Goal: Transaction & Acquisition: Purchase product/service

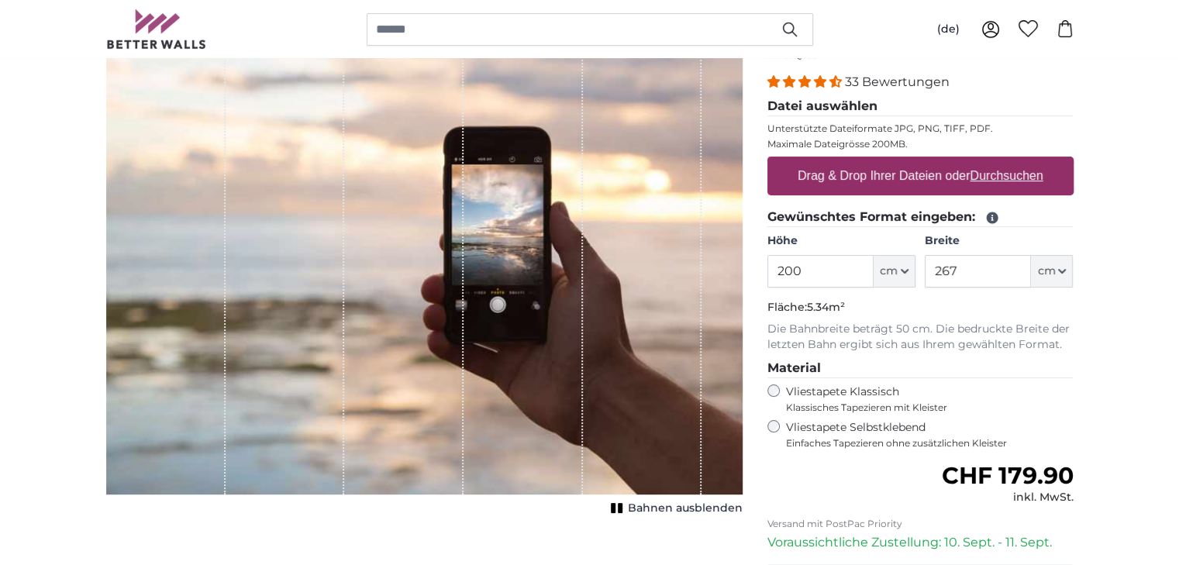
scroll to position [233, 0]
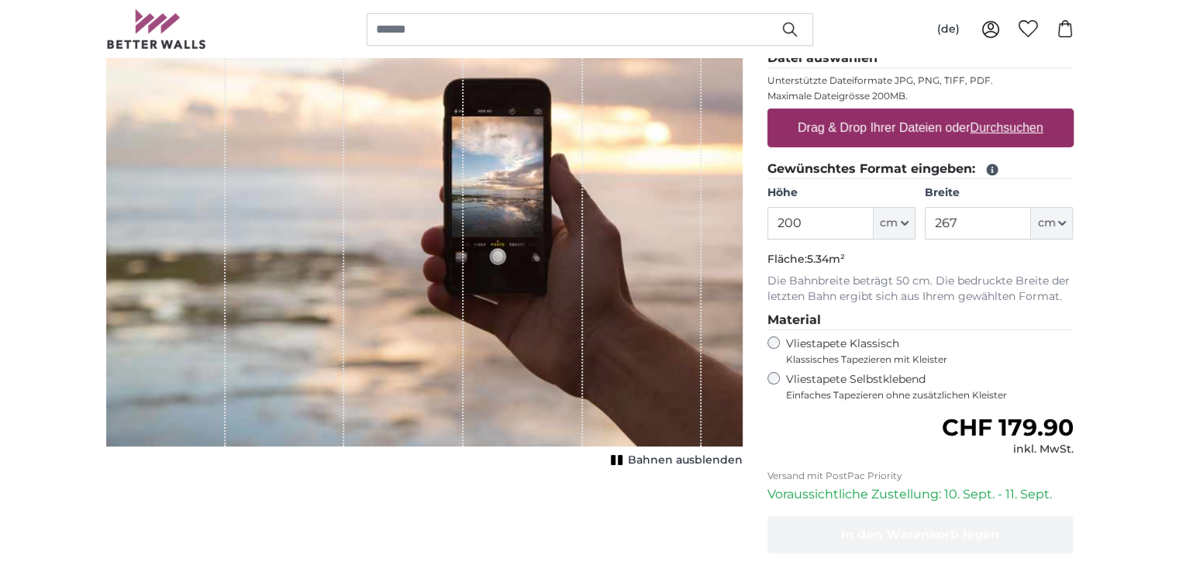
click at [888, 389] on span "Einfaches Tapezieren ohne zusätzlichen Kleister" at bounding box center [930, 395] width 288 height 12
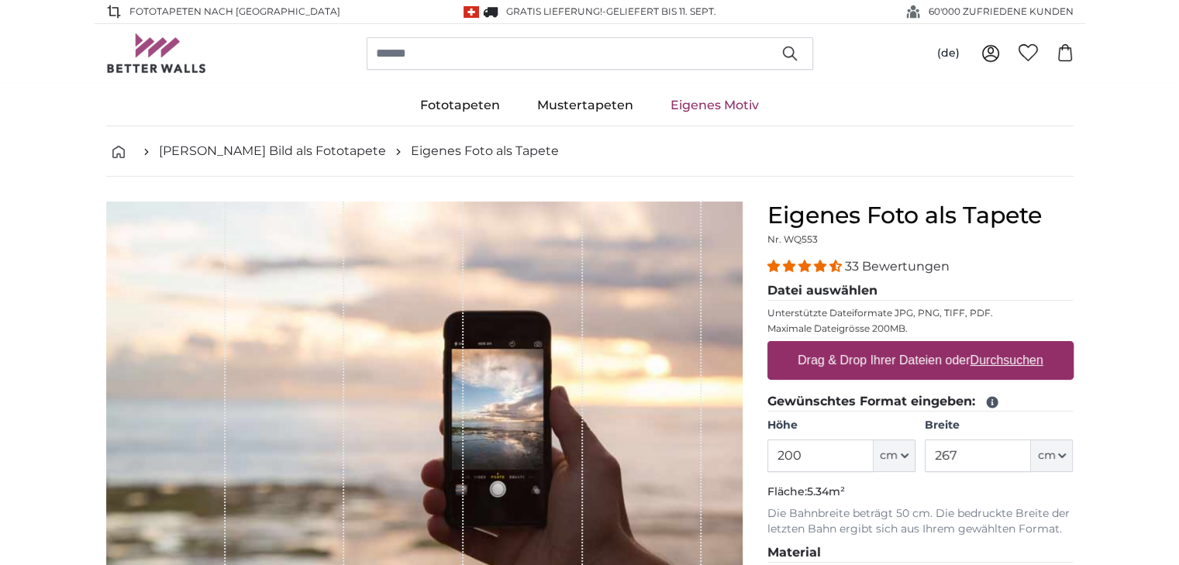
scroll to position [78, 0]
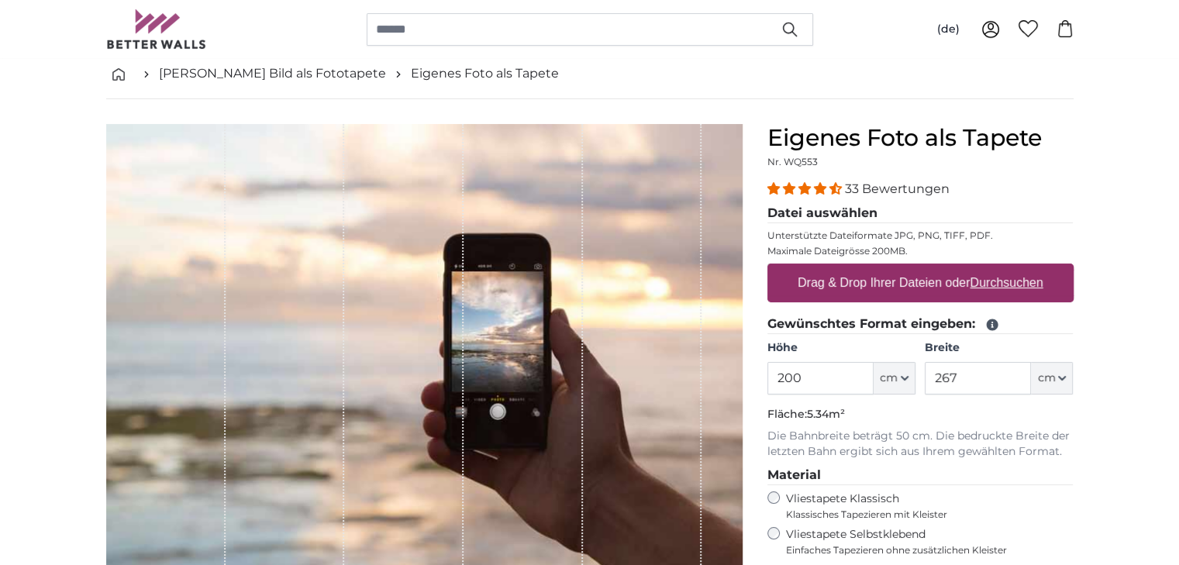
click at [940, 278] on label "Drag & Drop Ihrer Dateien oder Durchsuchen" at bounding box center [921, 282] width 258 height 31
click at [940, 268] on input "Drag & Drop Ihrer Dateien oder Durchsuchen" at bounding box center [921, 266] width 306 height 5
type input "**********"
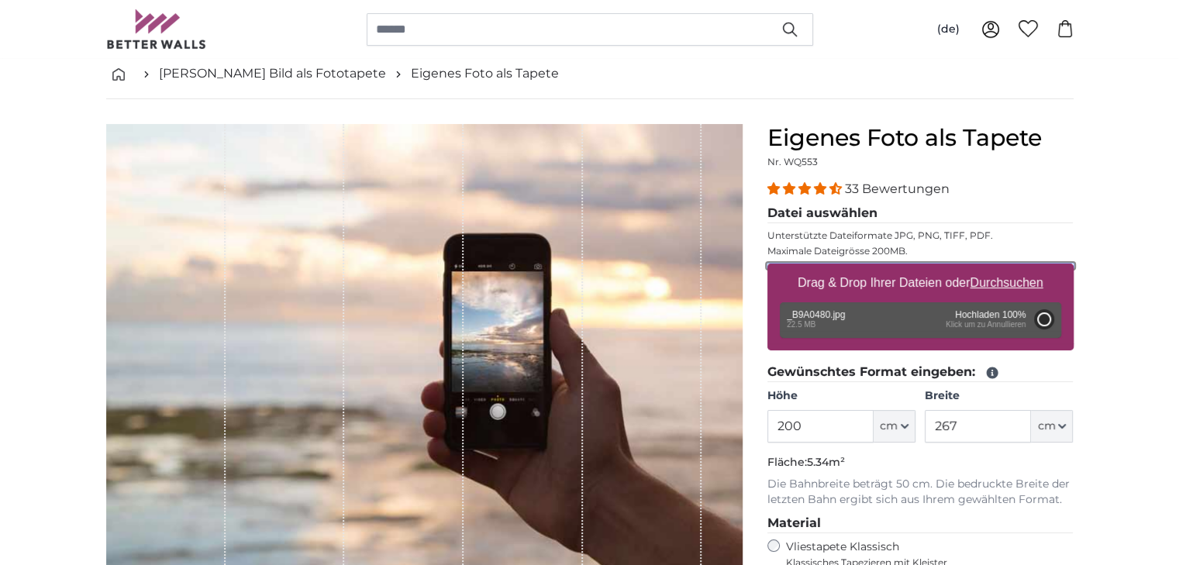
type input "300"
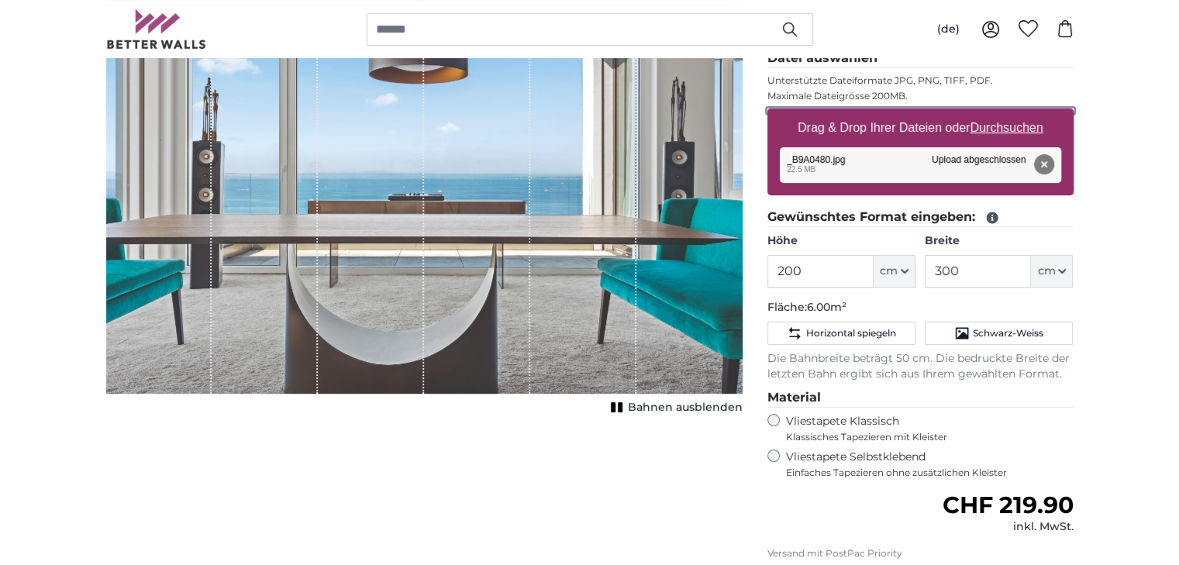
scroll to position [155, 0]
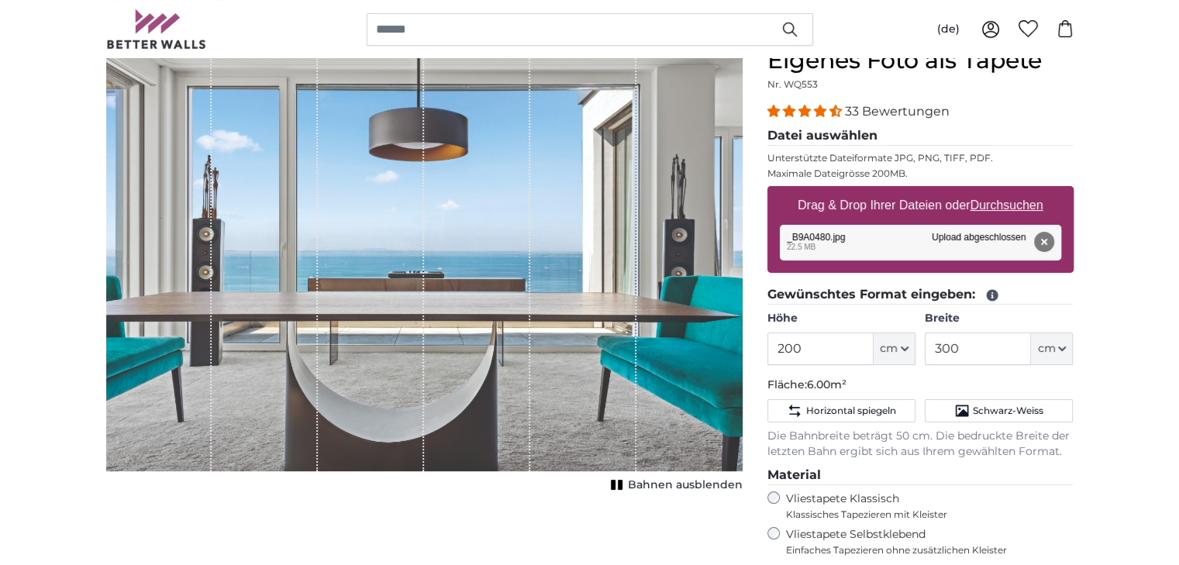
click at [721, 486] on span "Bahnen ausblenden" at bounding box center [685, 486] width 115 height 16
click at [721, 486] on span "Bahnen einblenden" at bounding box center [686, 486] width 114 height 16
click at [885, 347] on span "cm" at bounding box center [889, 349] width 18 height 16
click at [861, 323] on label "Höhe" at bounding box center [842, 319] width 148 height 16
click at [861, 333] on input "200" at bounding box center [821, 349] width 106 height 33
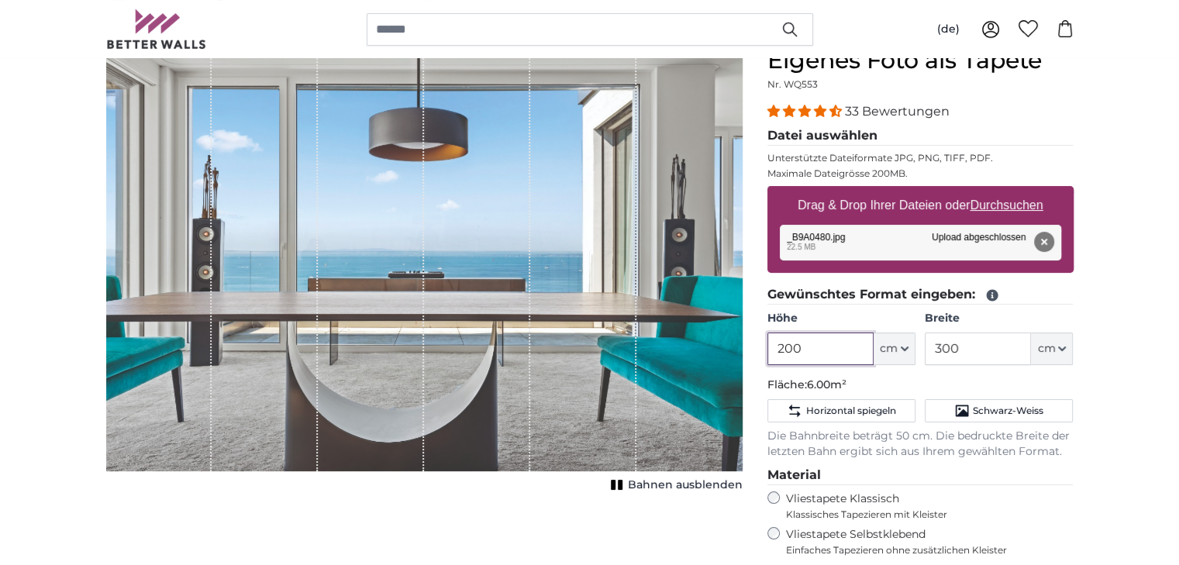
drag, startPoint x: 802, startPoint y: 347, endPoint x: 764, endPoint y: 326, distance: 43.0
click at [764, 326] on div "Eigenes Foto als Tapete Nr. WQ553 33 Bewertungen Datei auswählen Unterstützte D…" at bounding box center [920, 435] width 331 height 776
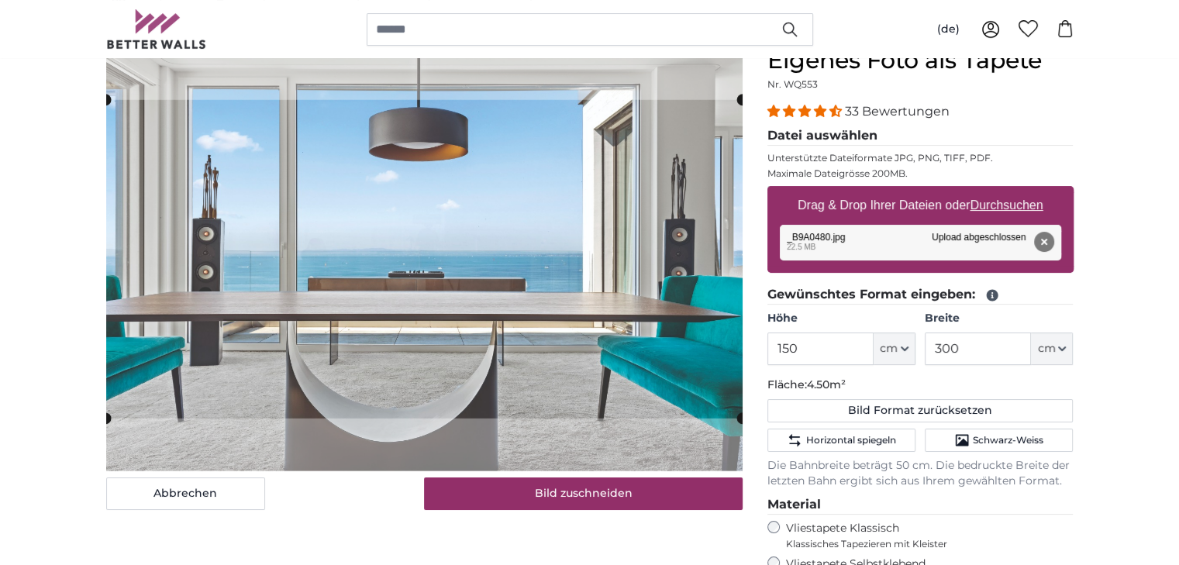
click at [981, 109] on div "33 Bewertungen" at bounding box center [921, 111] width 306 height 18
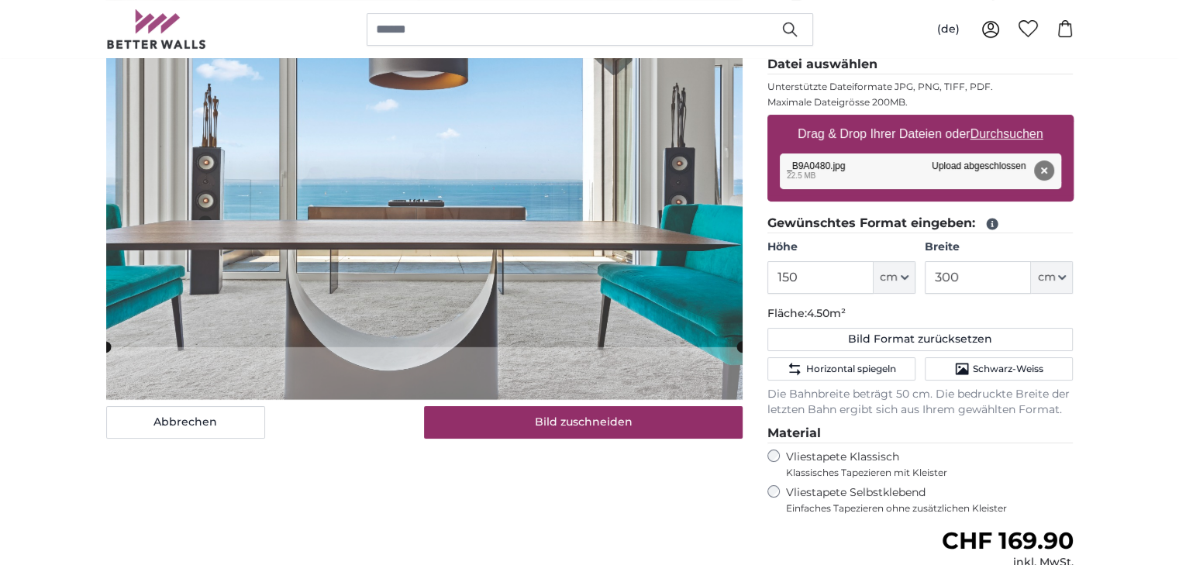
scroll to position [149, 0]
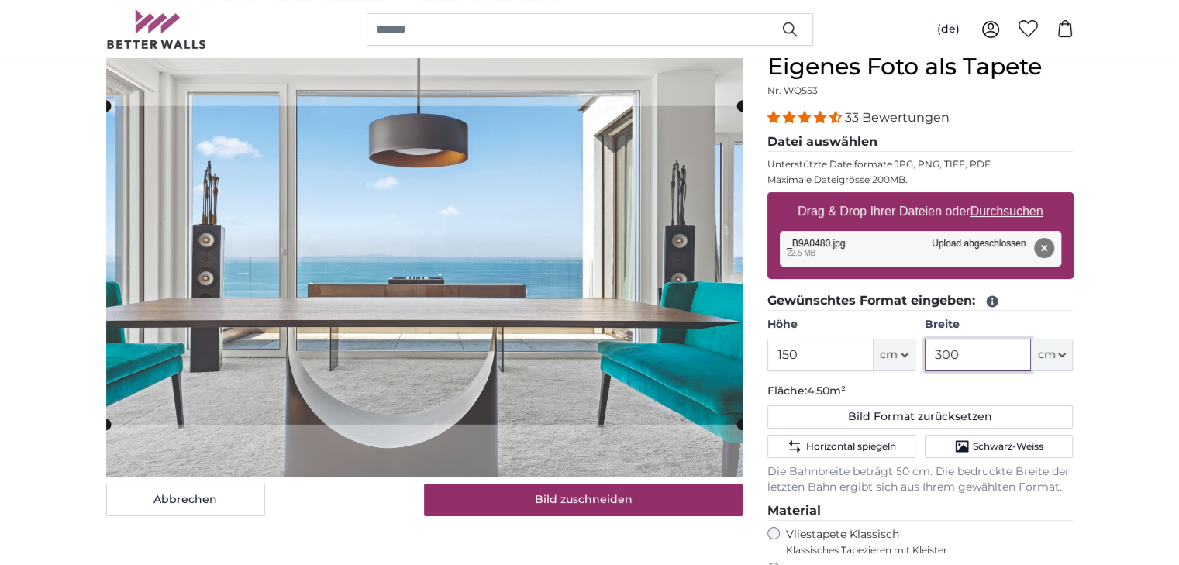
drag, startPoint x: 964, startPoint y: 346, endPoint x: 936, endPoint y: 351, distance: 28.4
click at [936, 351] on input "300" at bounding box center [978, 355] width 106 height 33
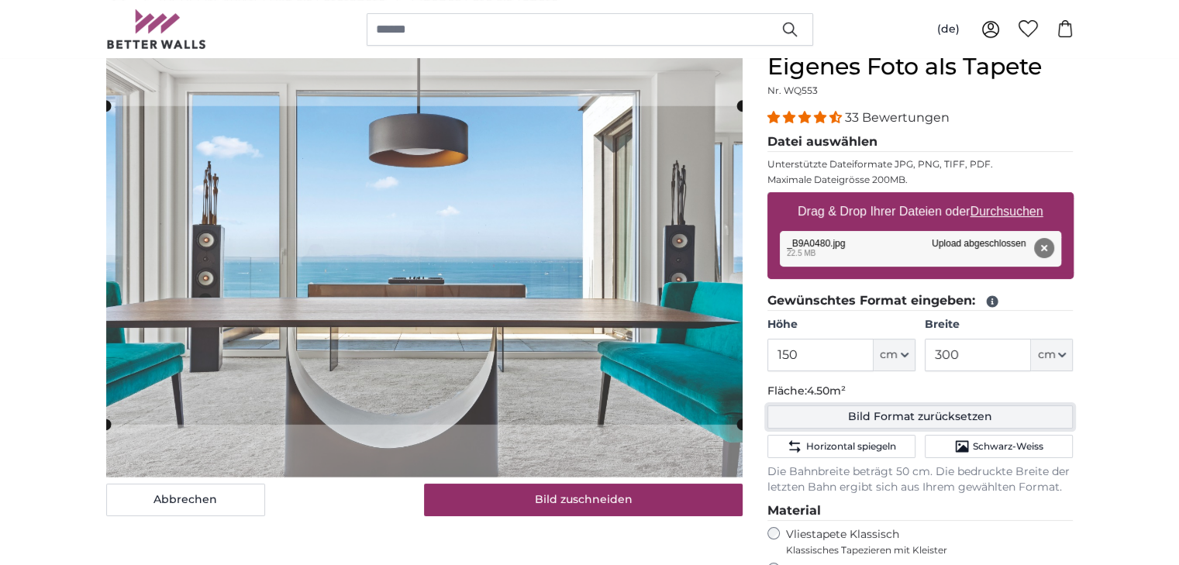
click at [1009, 409] on button "Bild Format zurücksetzen" at bounding box center [921, 416] width 306 height 23
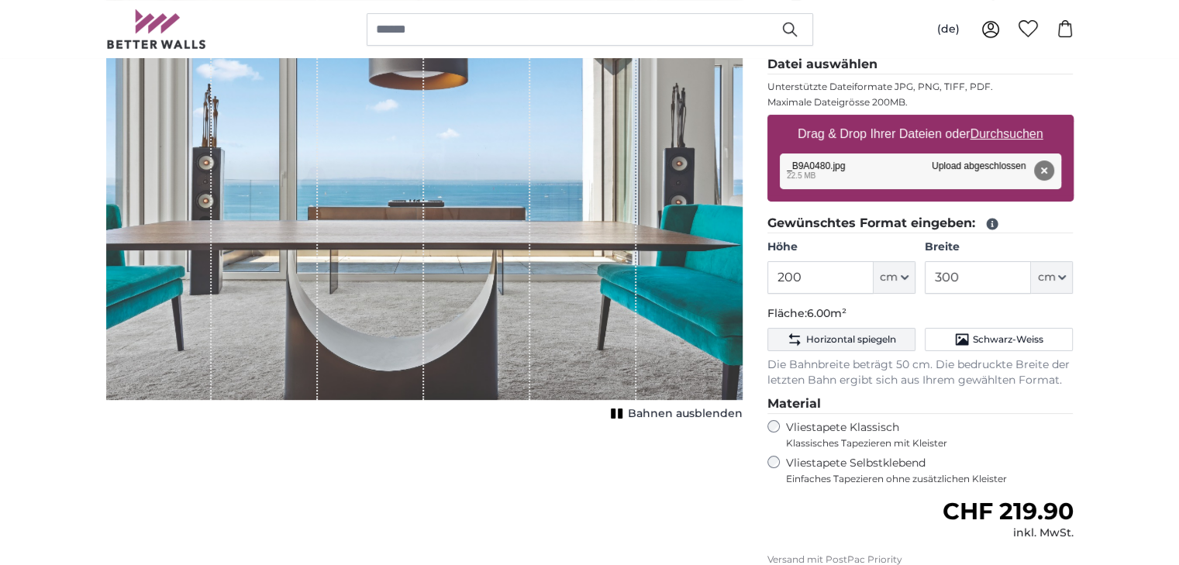
scroll to position [149, 0]
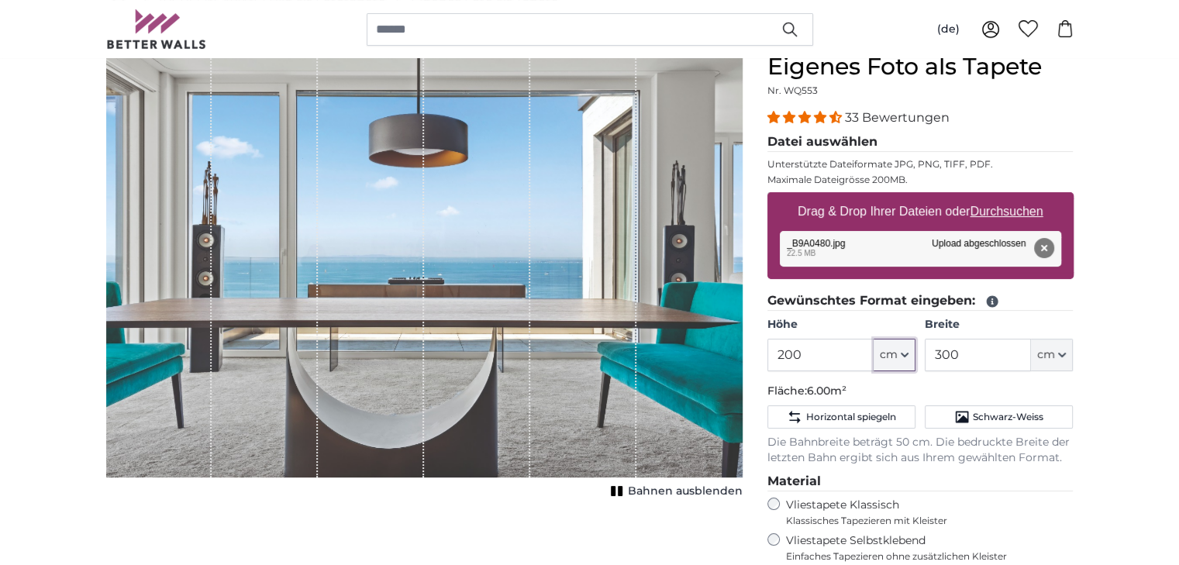
click at [889, 350] on span "cm" at bounding box center [889, 355] width 18 height 16
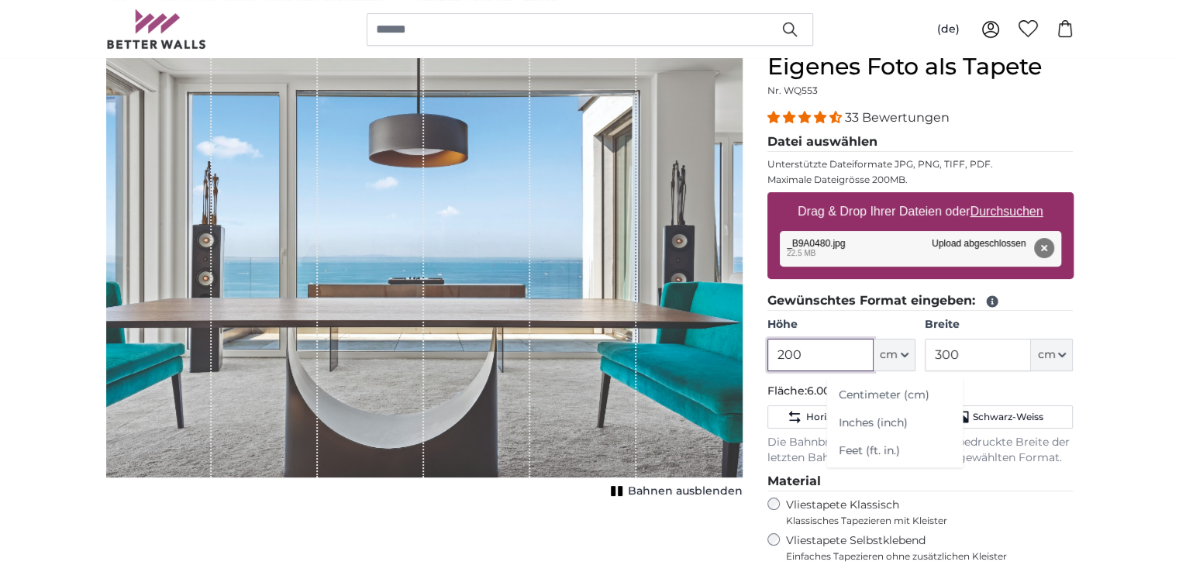
click at [836, 352] on input "200" at bounding box center [821, 355] width 106 height 33
type input "180"
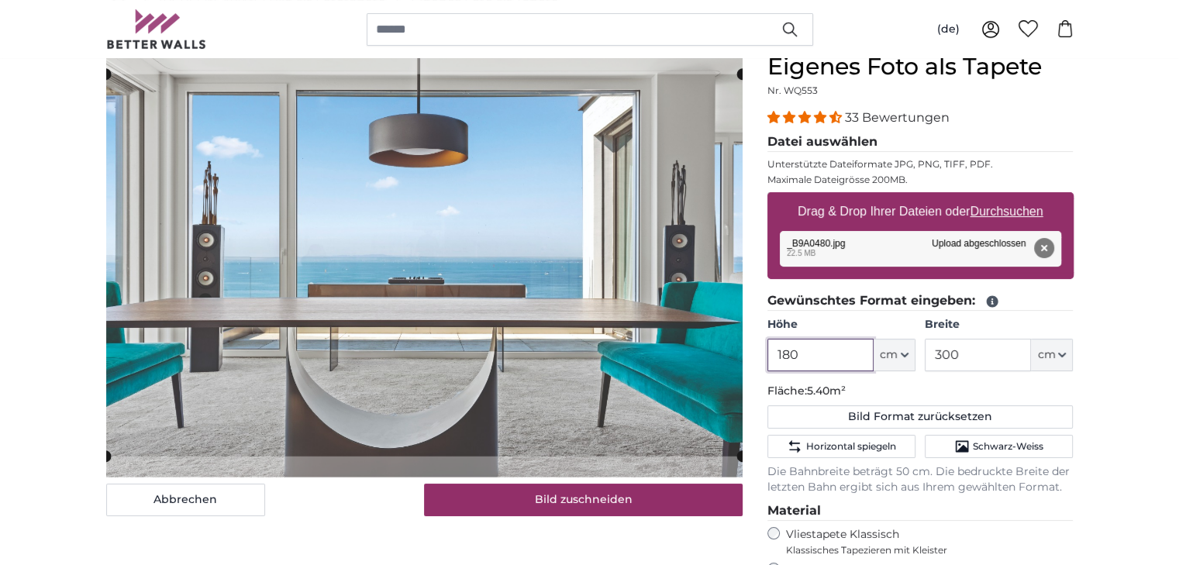
type input "180"
drag, startPoint x: 981, startPoint y: 357, endPoint x: 912, endPoint y: 354, distance: 69.0
click at [912, 354] on div "Höhe 180 ft cm Centimeter (cm) Inches (inch) Feet (ft. in.) Breite 300 ft cm Ce…" at bounding box center [921, 344] width 306 height 54
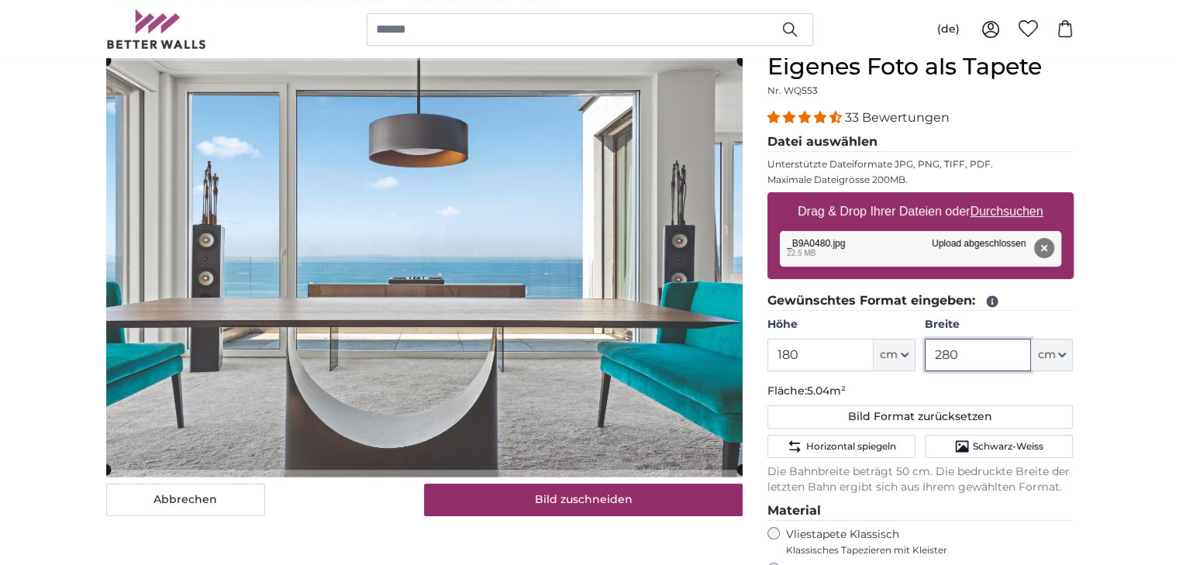
type input "280"
drag, startPoint x: 816, startPoint y: 352, endPoint x: 771, endPoint y: 354, distance: 45.0
click at [771, 354] on input "180" at bounding box center [821, 355] width 106 height 33
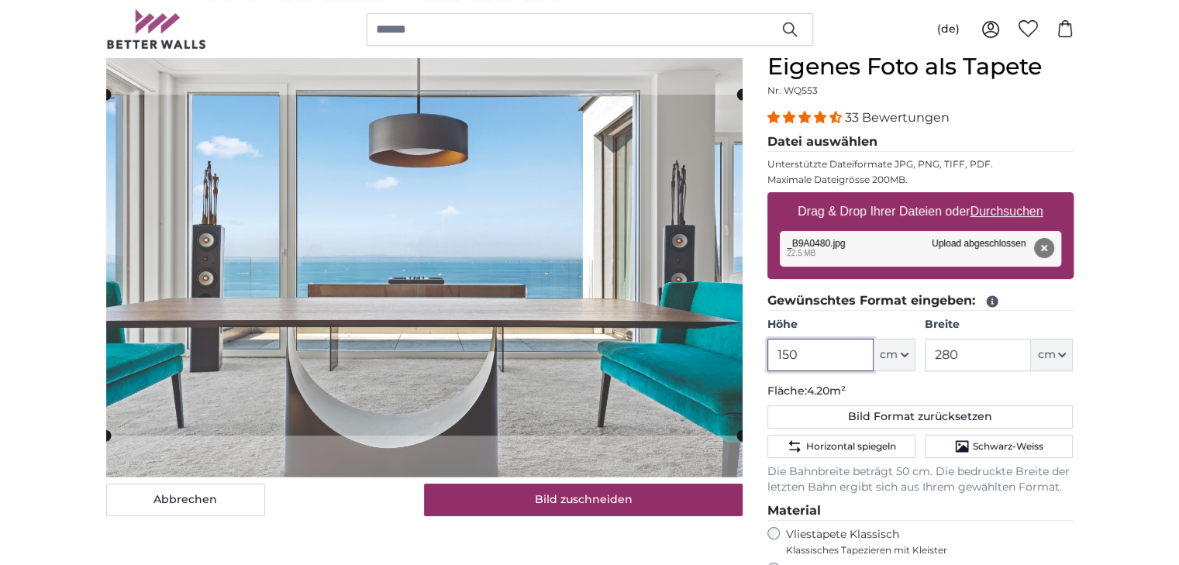
type input "150"
drag, startPoint x: 993, startPoint y: 361, endPoint x: 935, endPoint y: 345, distance: 60.4
click at [935, 345] on input "280" at bounding box center [978, 355] width 106 height 33
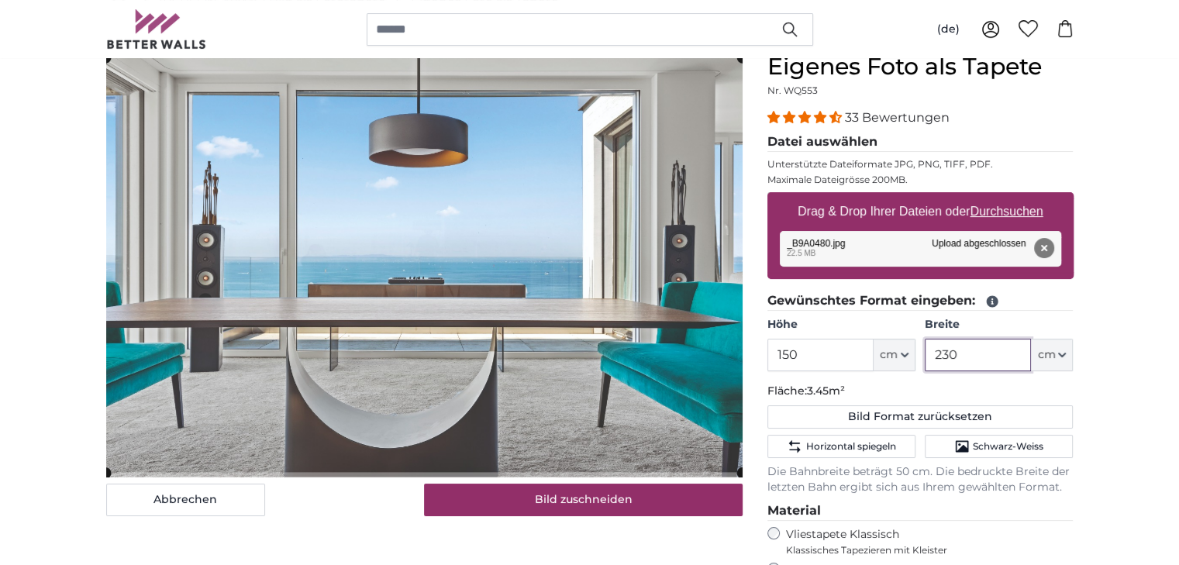
click at [593, 429] on cropper-handle at bounding box center [424, 264] width 637 height 415
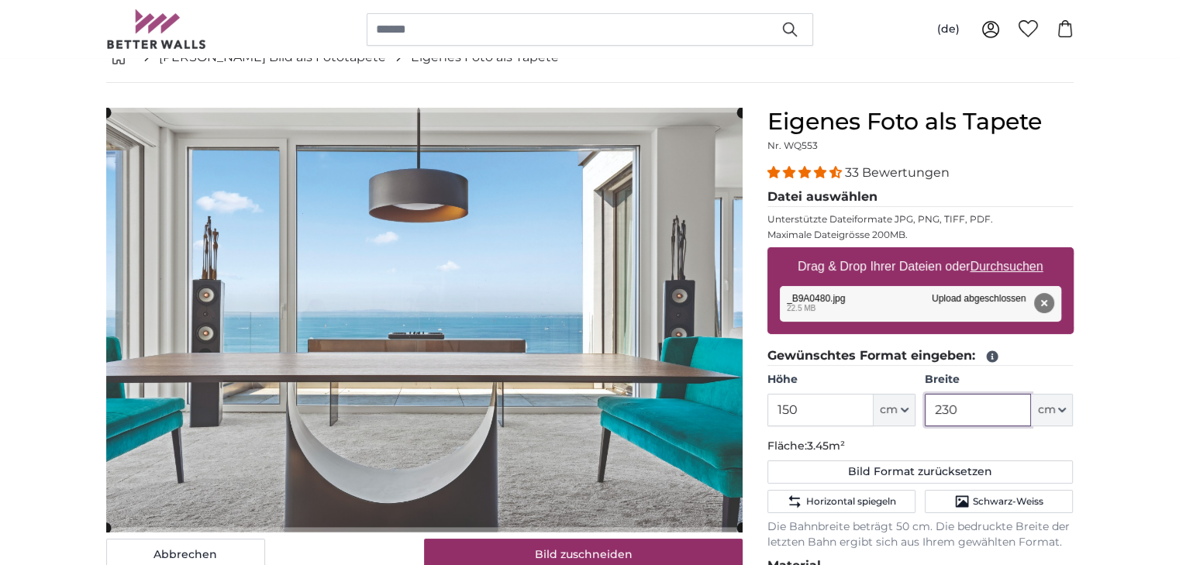
scroll to position [71, 0]
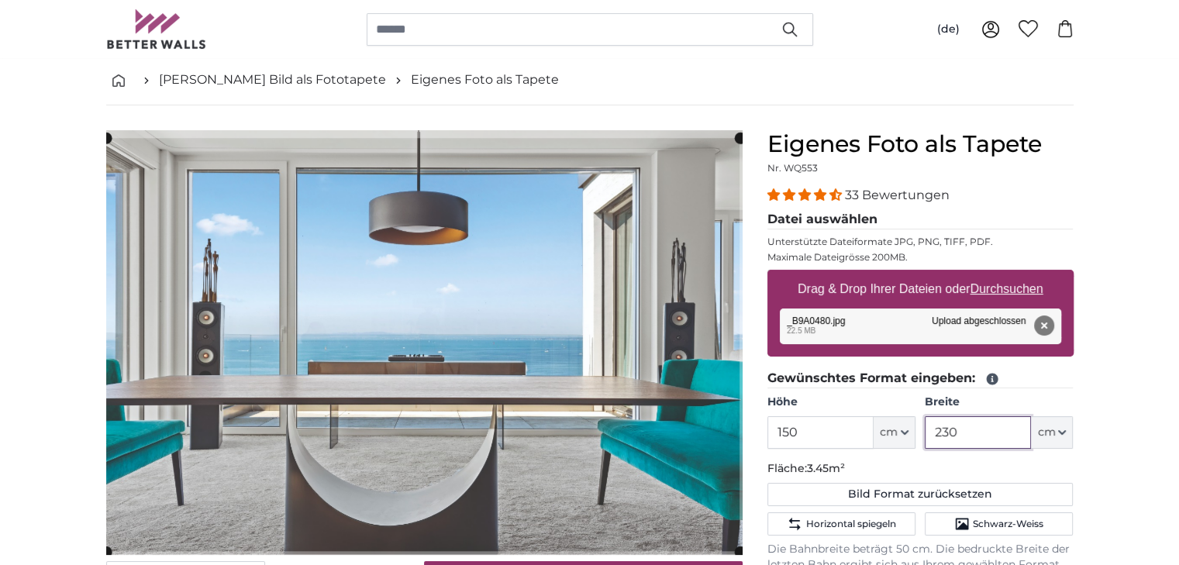
click at [819, 174] on product-detail "Abbrechen Bild zuschneiden Bahnen ausblenden Eigenes Foto als Tapete Nr. WQ553 …" at bounding box center [590, 520] width 992 height 830
type input "230"
click at [1050, 199] on div "33 Bewertungen" at bounding box center [921, 195] width 306 height 18
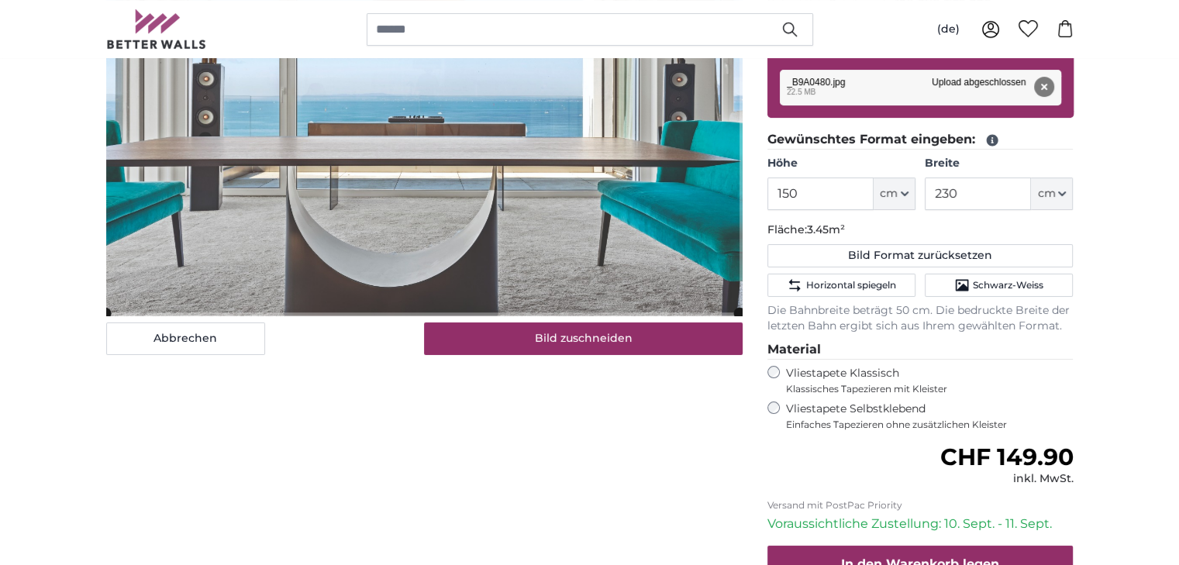
scroll to position [233, 0]
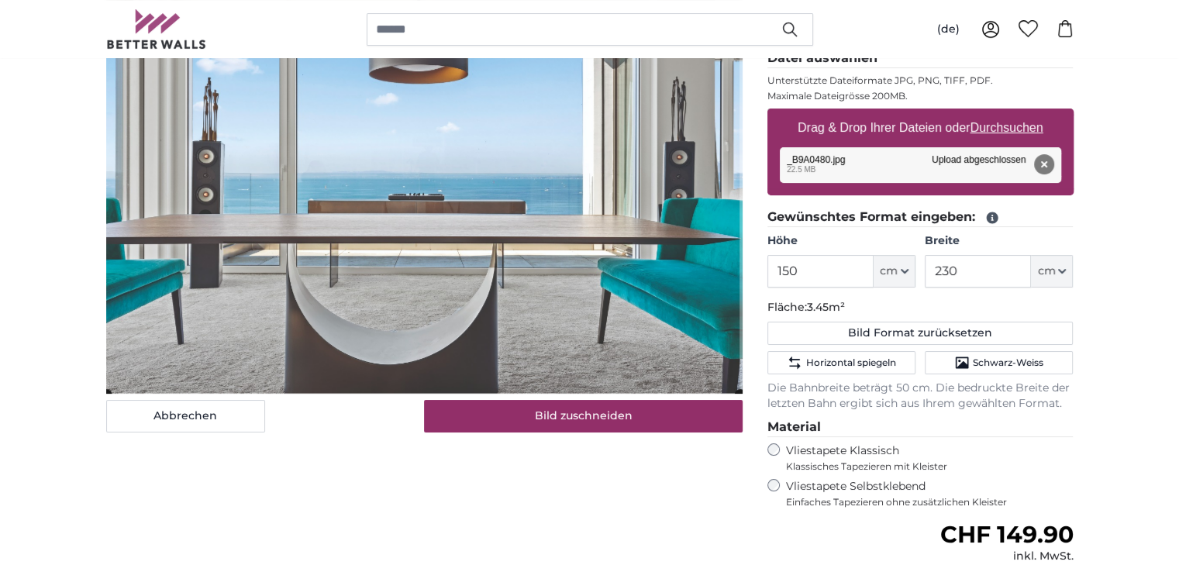
click at [413, 272] on cropper-handle at bounding box center [422, 187] width 633 height 413
drag, startPoint x: 828, startPoint y: 267, endPoint x: 728, endPoint y: 271, distance: 100.1
click at [728, 271] on product-detail "Abbrechen Bild zuschneiden Bahnen ausblenden Eigenes Foto als Tapete Nr. WQ553 …" at bounding box center [590, 359] width 992 height 830
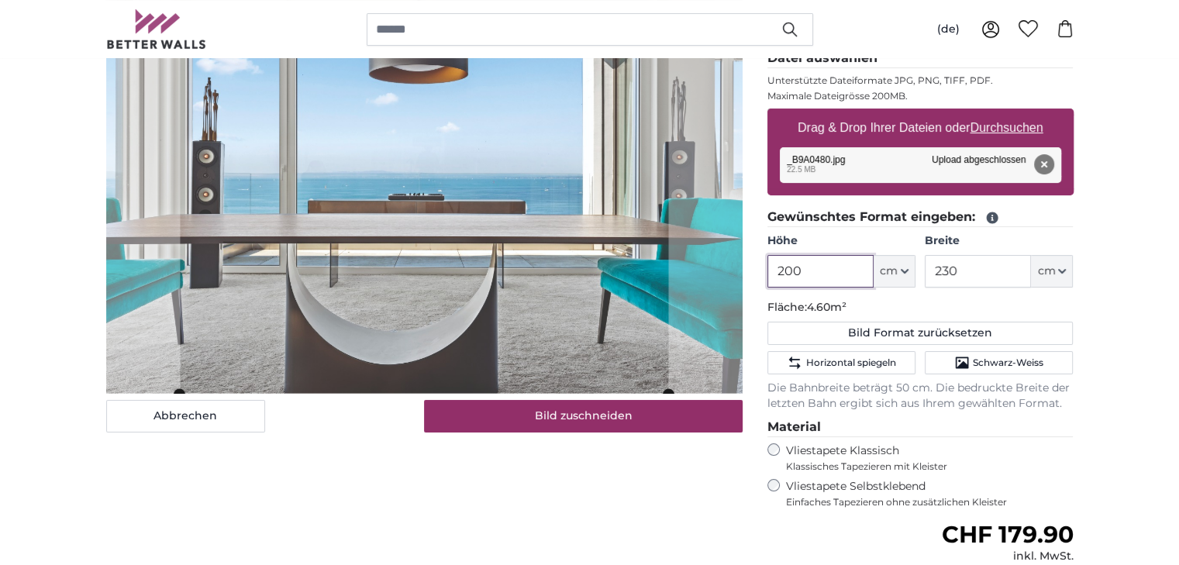
type input "200"
drag, startPoint x: 957, startPoint y: 274, endPoint x: 935, endPoint y: 276, distance: 22.5
click at [935, 276] on input "230" at bounding box center [978, 271] width 106 height 33
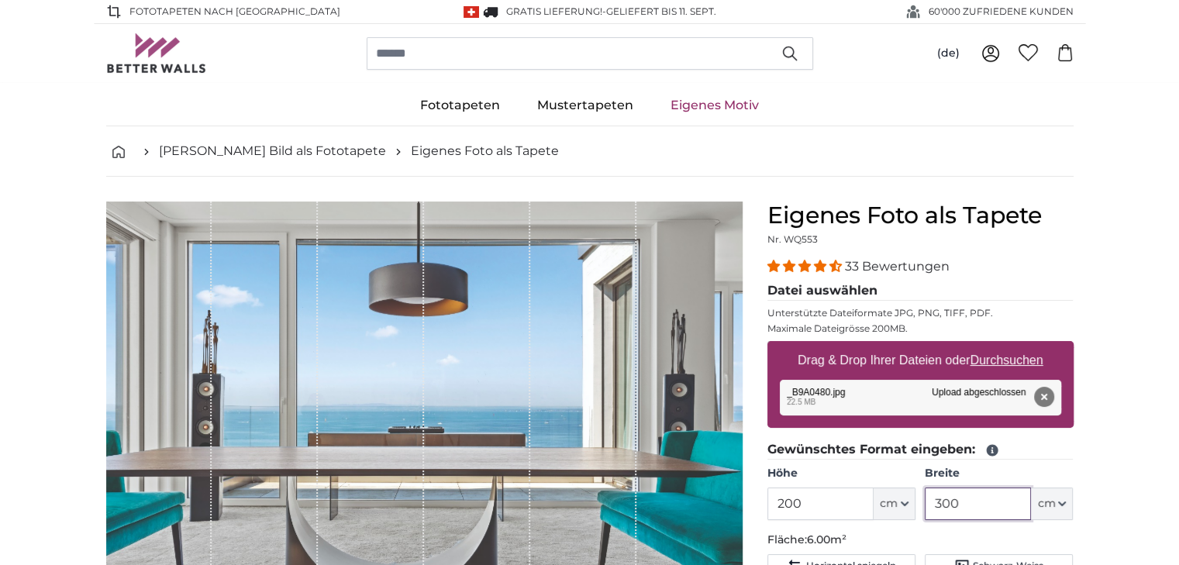
scroll to position [78, 0]
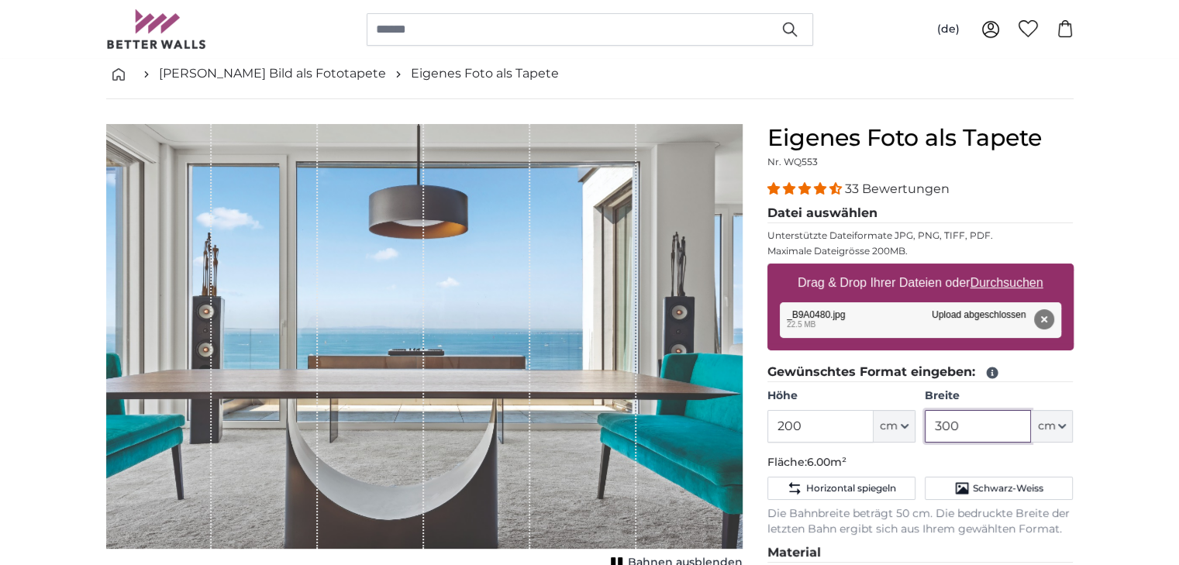
drag, startPoint x: 974, startPoint y: 426, endPoint x: 895, endPoint y: 421, distance: 79.2
click at [895, 421] on div "Höhe 200 ft cm Centimeter (cm) Inches (inch) Feet (ft. in.) Breite 300 ft cm Ce…" at bounding box center [921, 415] width 306 height 54
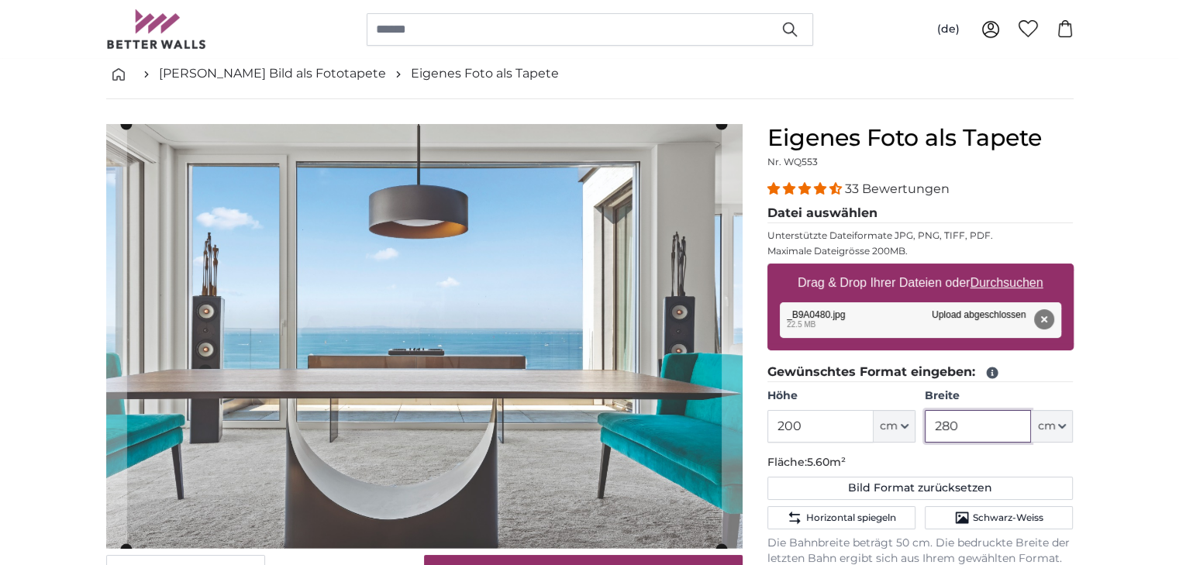
type input "280"
drag, startPoint x: 826, startPoint y: 432, endPoint x: 775, endPoint y: 430, distance: 51.2
click at [775, 430] on input "200" at bounding box center [821, 426] width 106 height 33
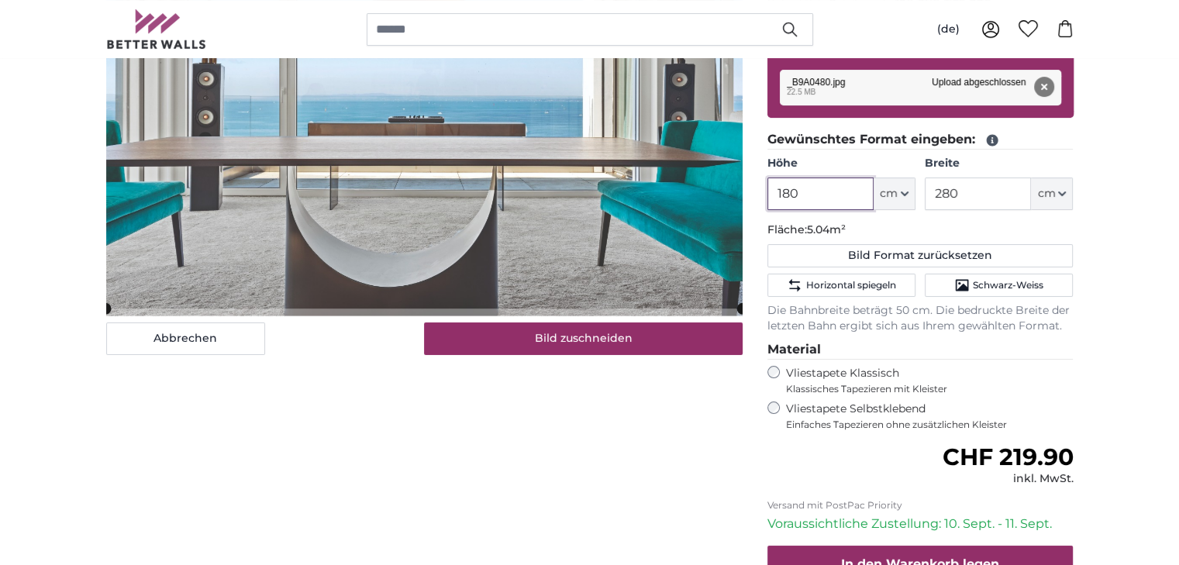
scroll to position [465, 0]
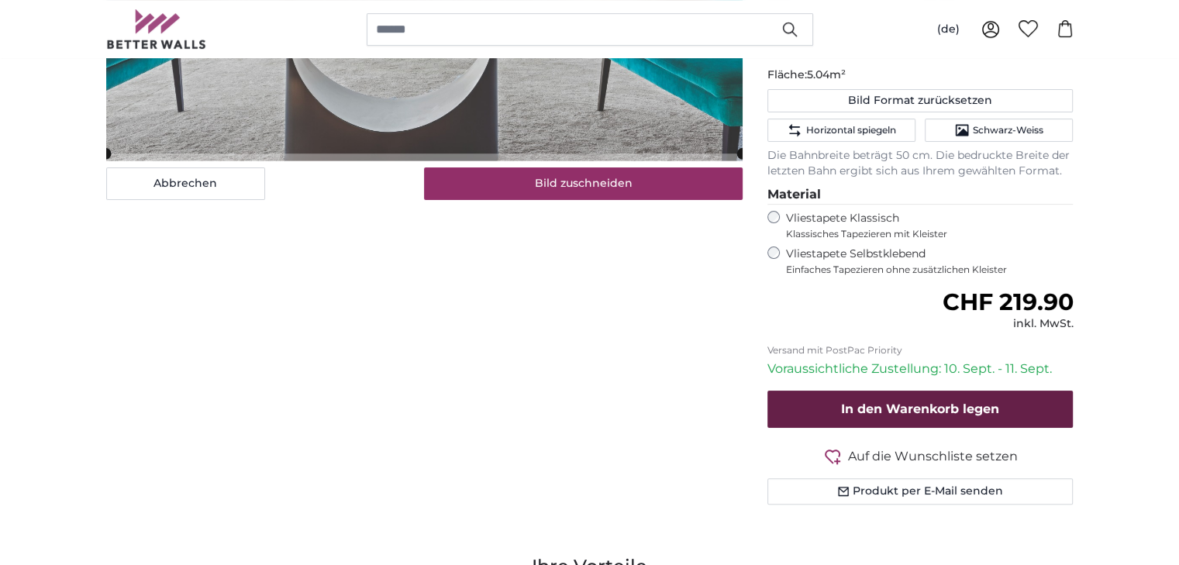
type input "180"
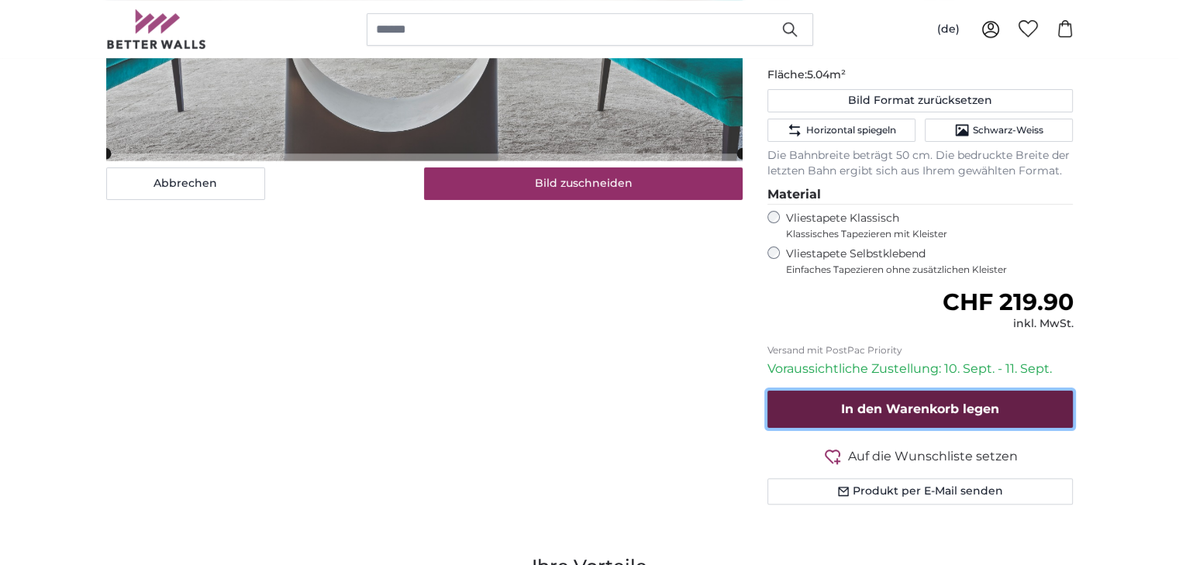
click at [860, 419] on button "In den Warenkorb legen" at bounding box center [921, 409] width 306 height 37
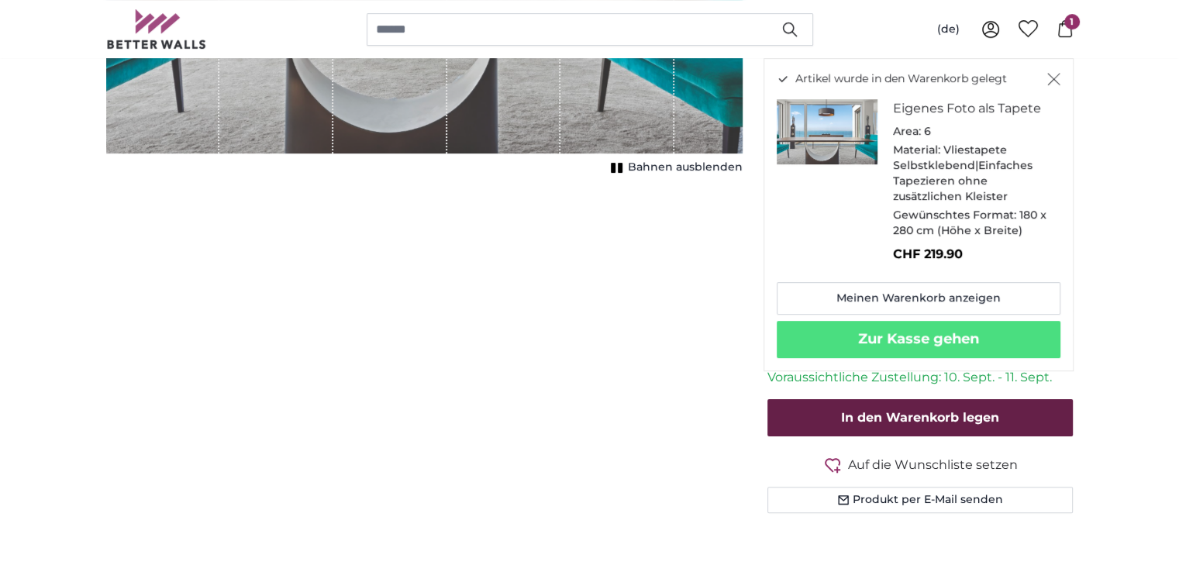
scroll to position [388, 0]
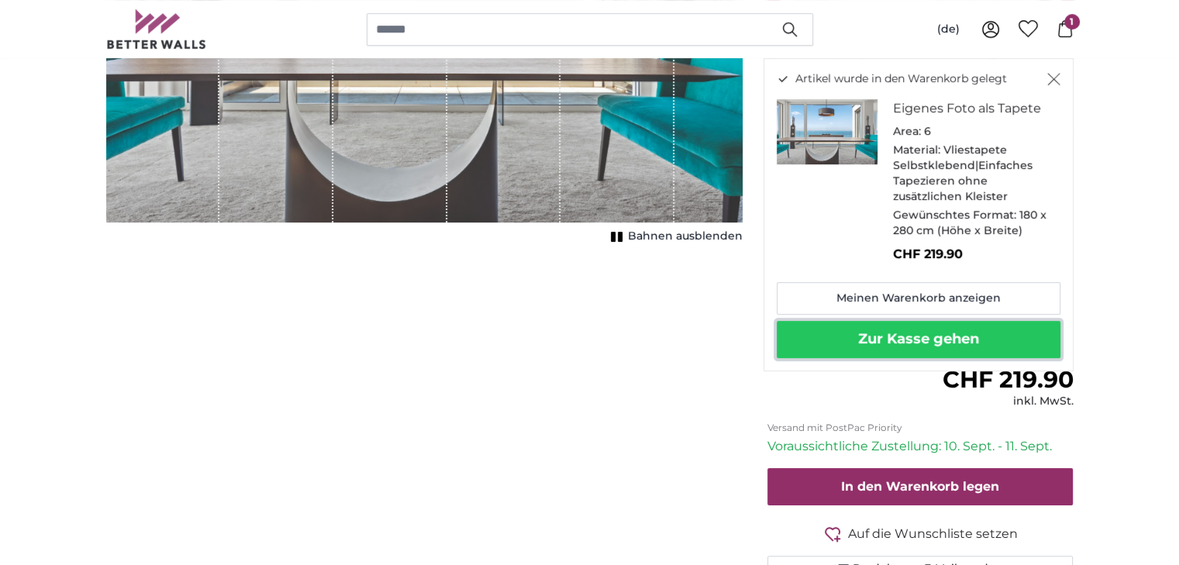
click at [874, 340] on button "Zur Kasse gehen" at bounding box center [919, 339] width 284 height 37
